Goal: Task Accomplishment & Management: Use online tool/utility

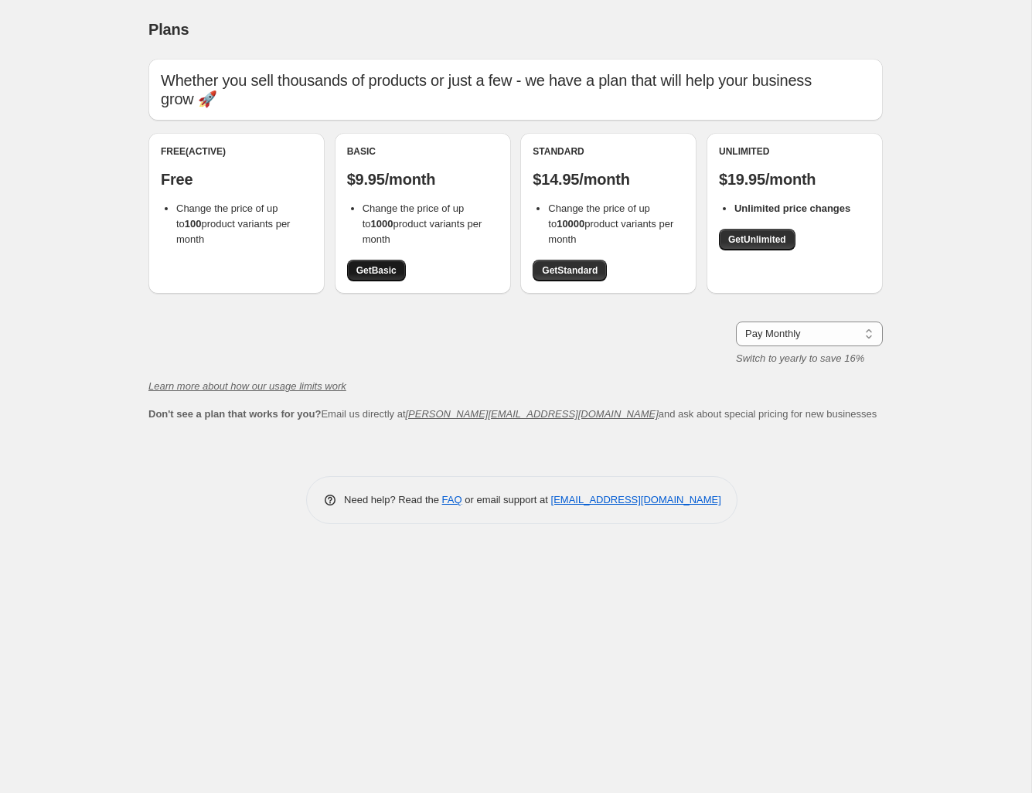
click at [394, 264] on span "Get Basic" at bounding box center [376, 270] width 40 height 12
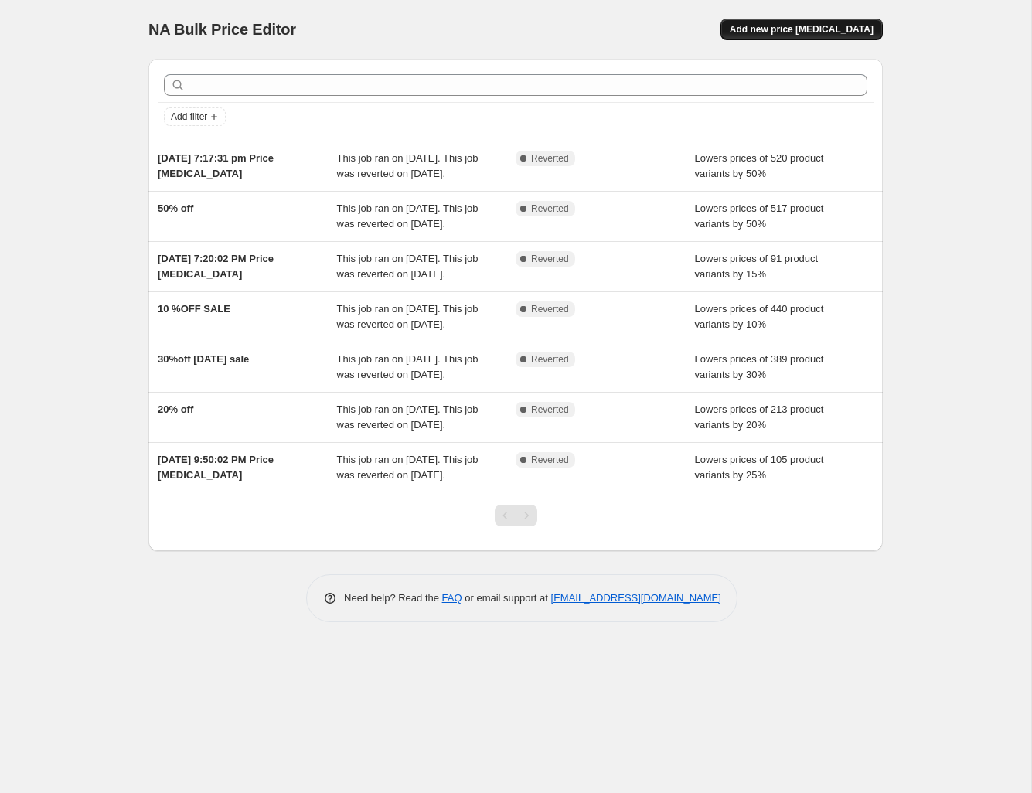
click at [787, 35] on span "Add new price [MEDICAL_DATA]" at bounding box center [802, 29] width 144 height 12
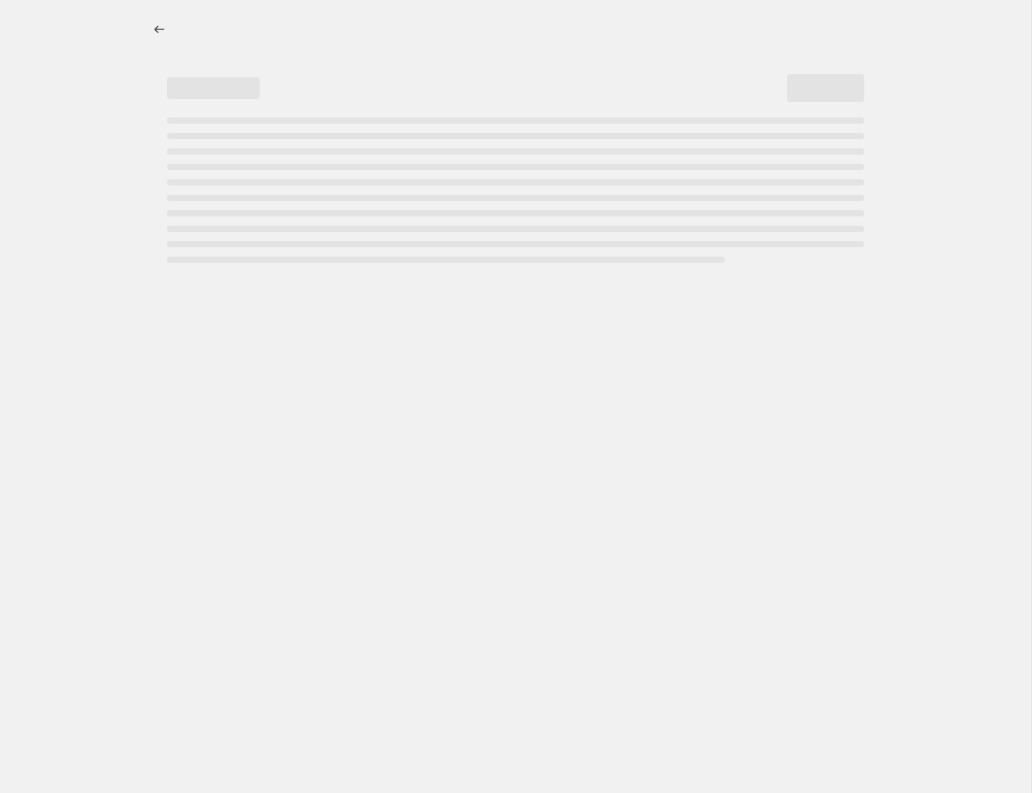
select select "percentage"
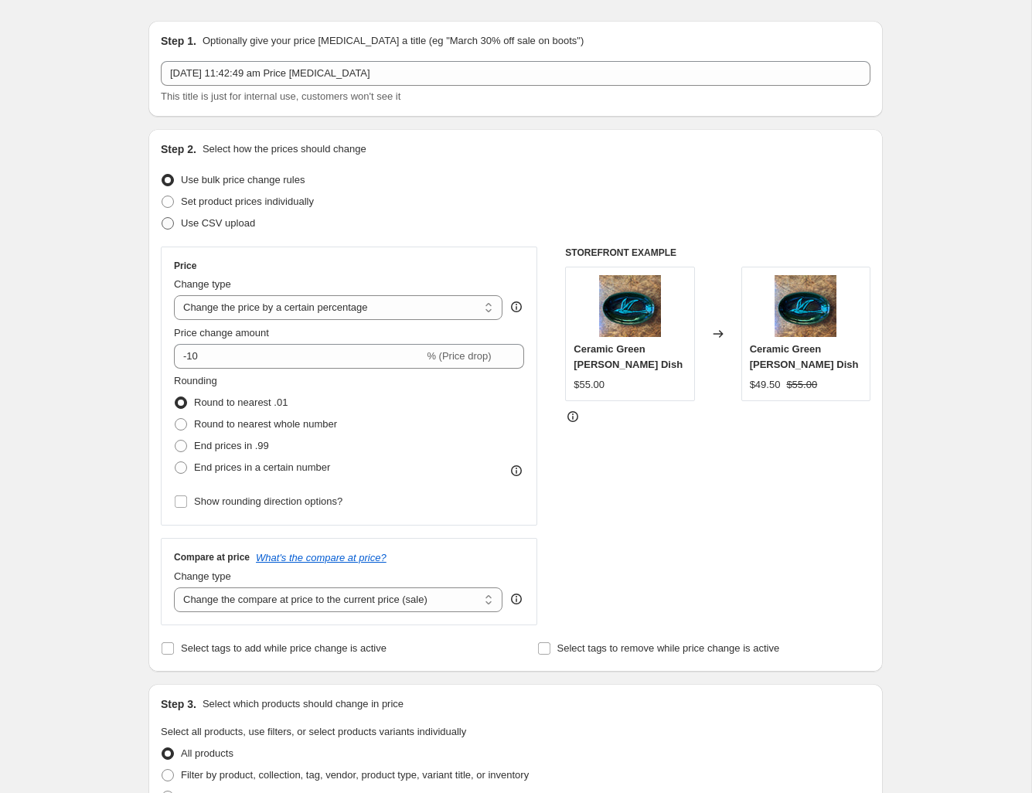
scroll to position [47, 0]
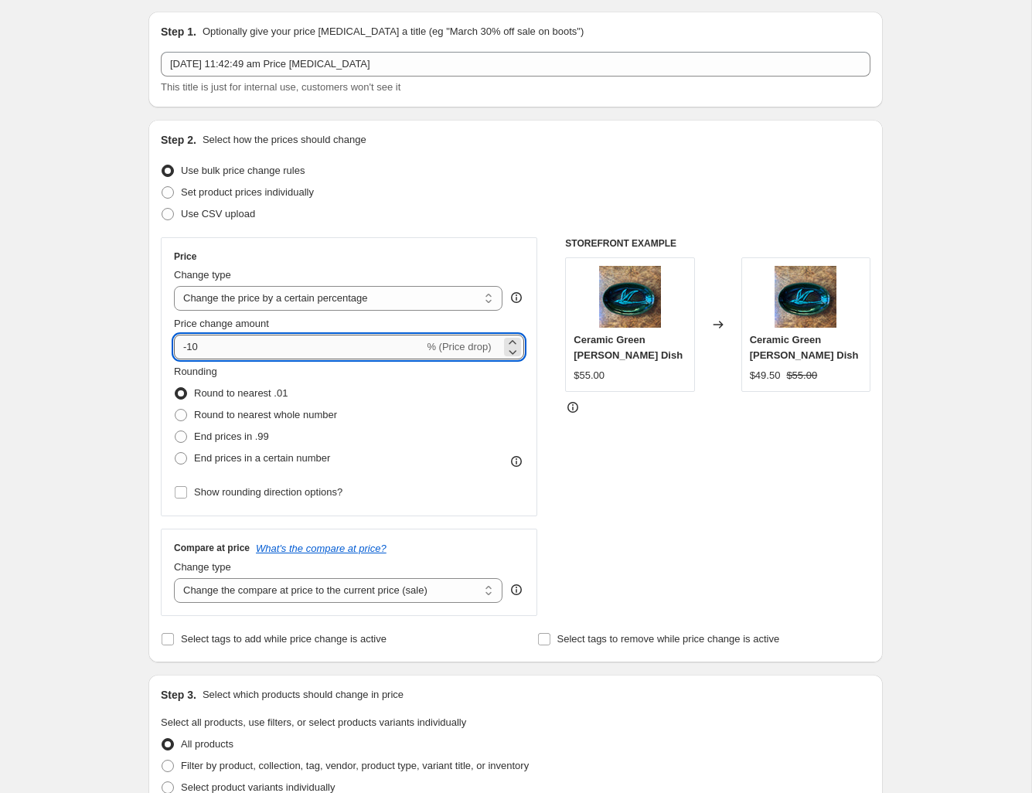
click at [222, 345] on input "-10" at bounding box center [299, 347] width 250 height 25
type input "-1"
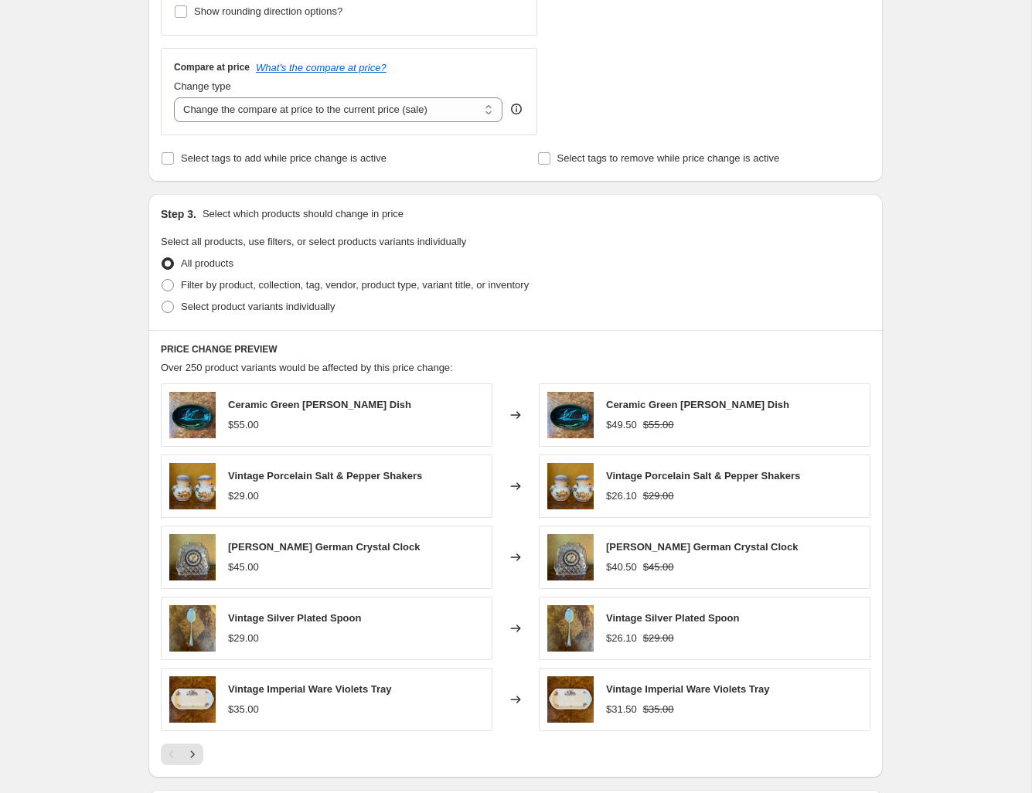
scroll to position [549, 0]
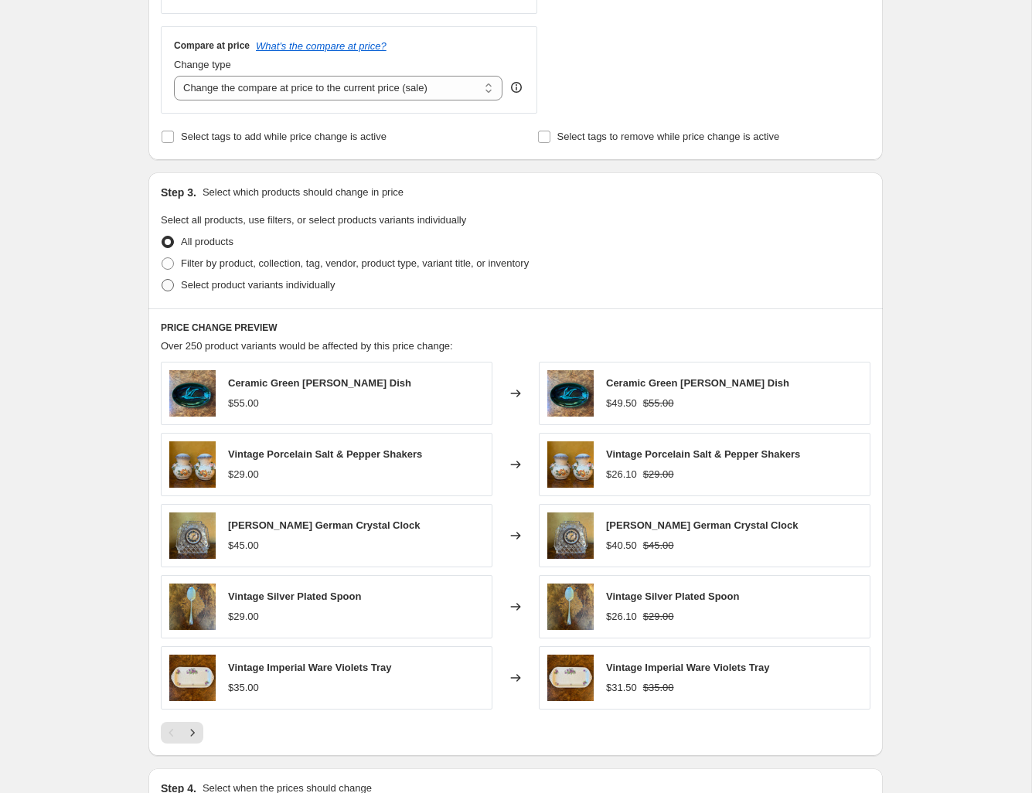
type input "-50"
click at [164, 284] on span at bounding box center [168, 285] width 12 height 12
click at [162, 280] on input "Select product variants individually" at bounding box center [162, 279] width 1 height 1
radio input "true"
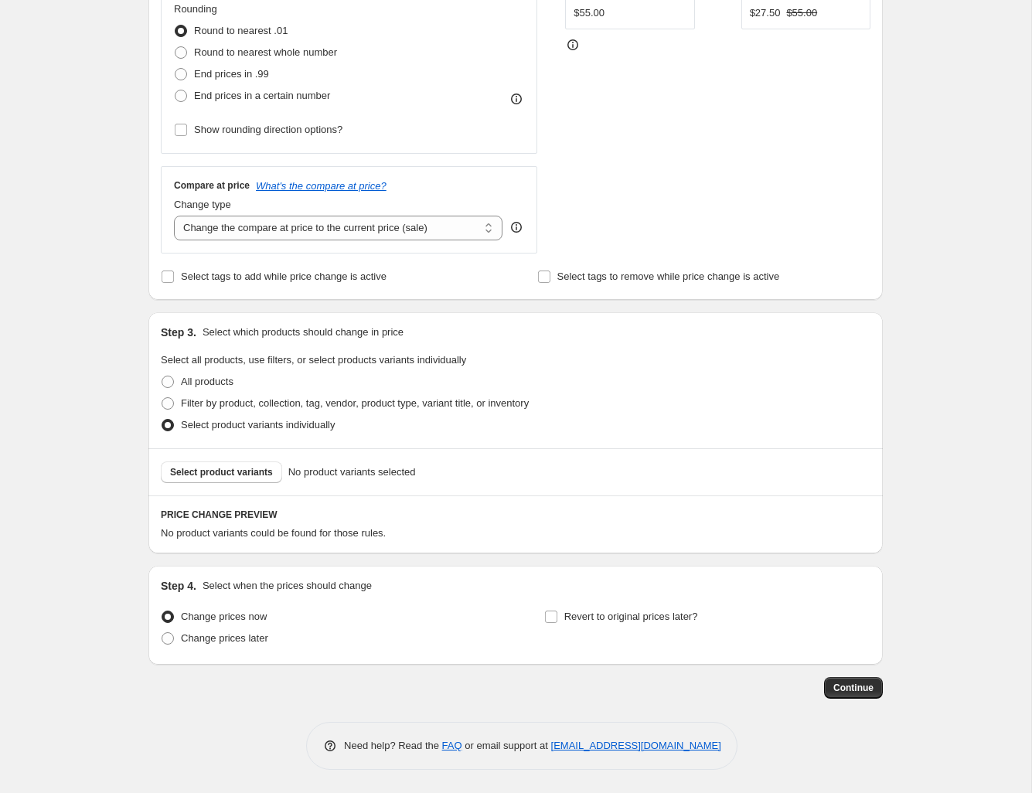
scroll to position [410, 0]
click at [257, 470] on span "Select product variants" at bounding box center [221, 472] width 103 height 12
